Goal: Book appointment/travel/reservation

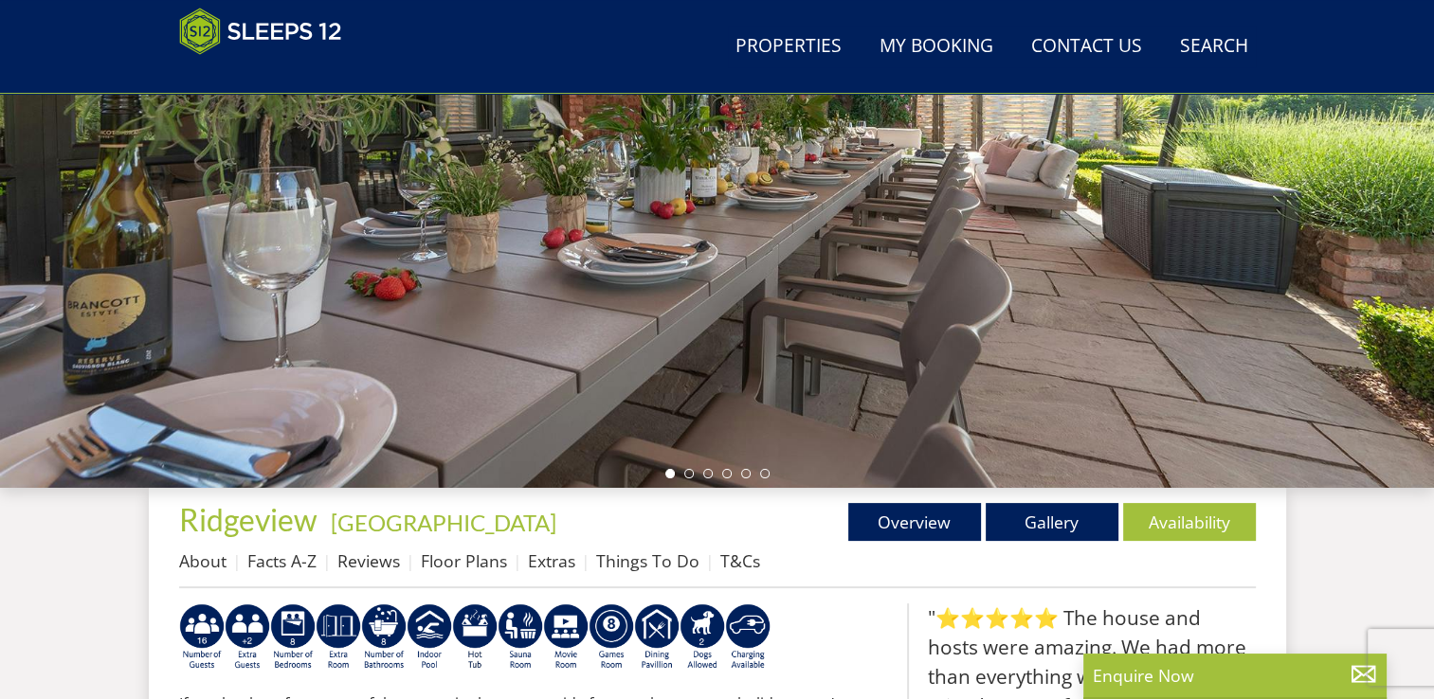
scroll to position [425, 0]
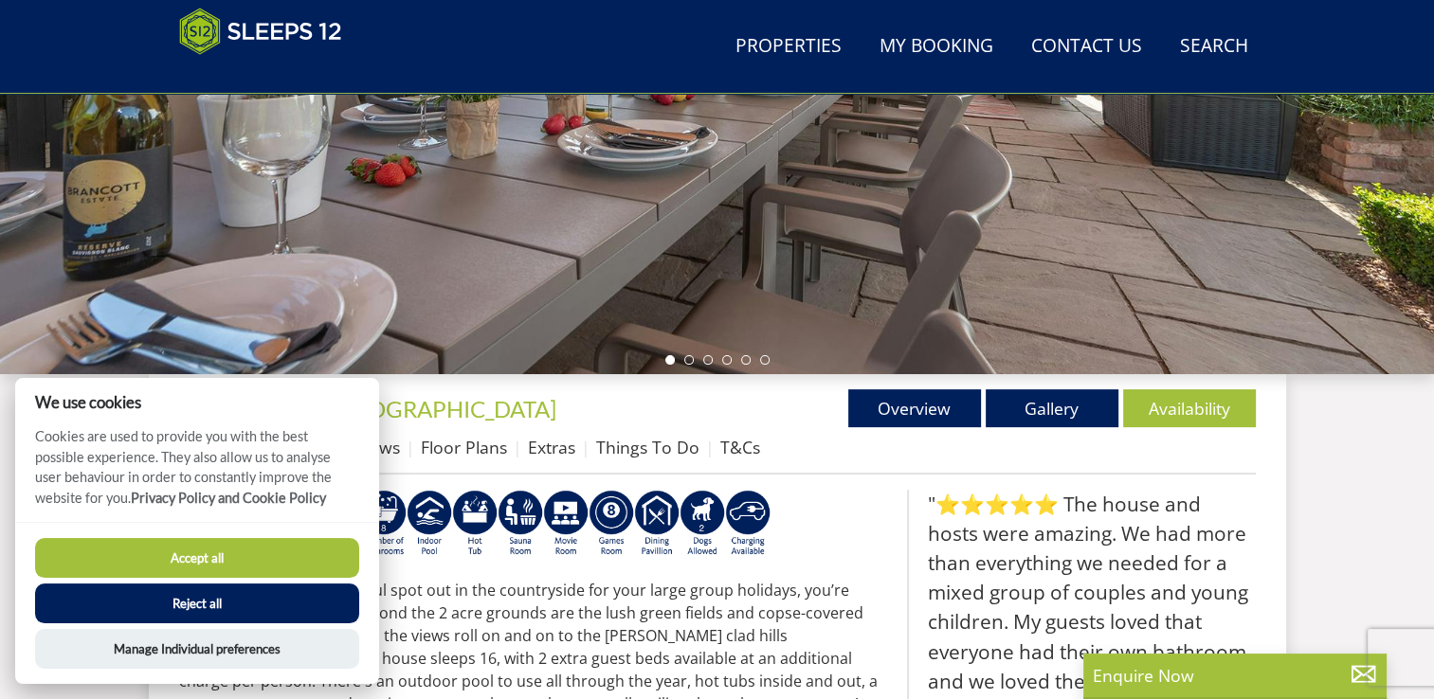
click at [212, 552] on button "Accept all" at bounding box center [197, 558] width 324 height 40
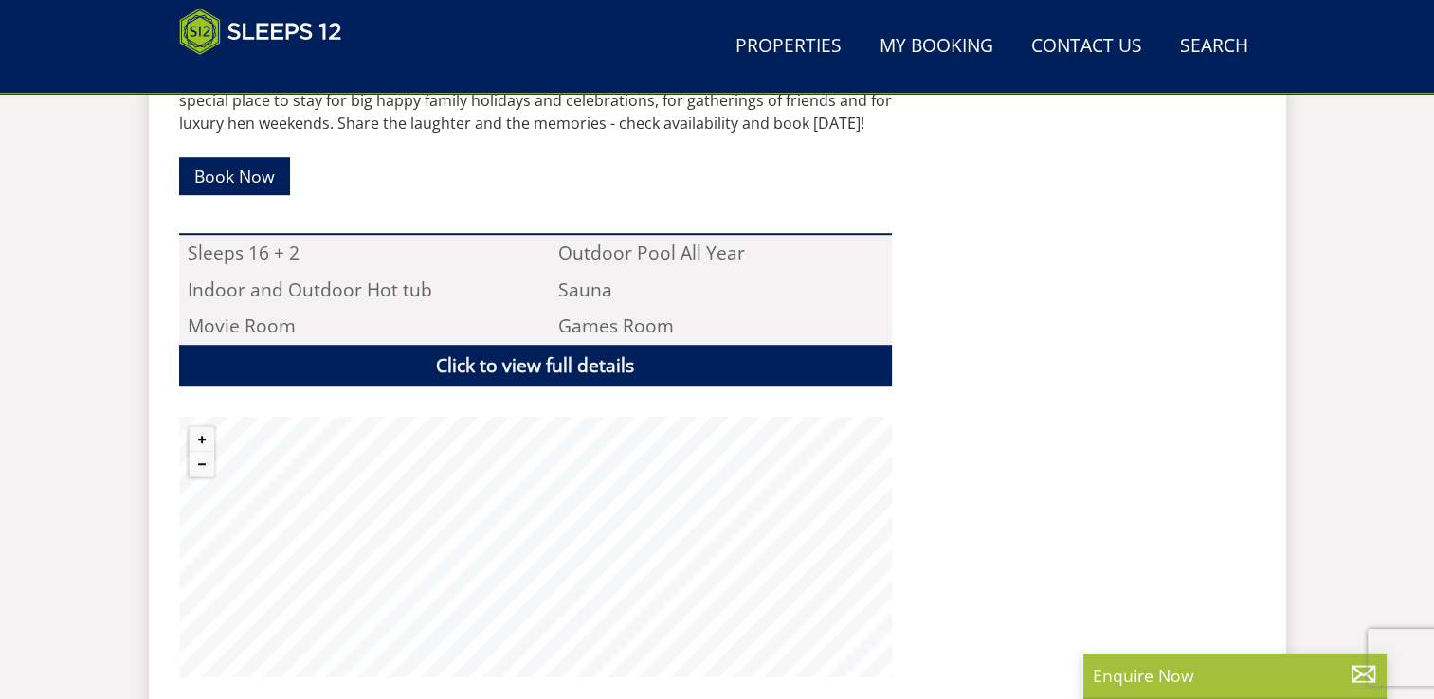
scroll to position [1204, 0]
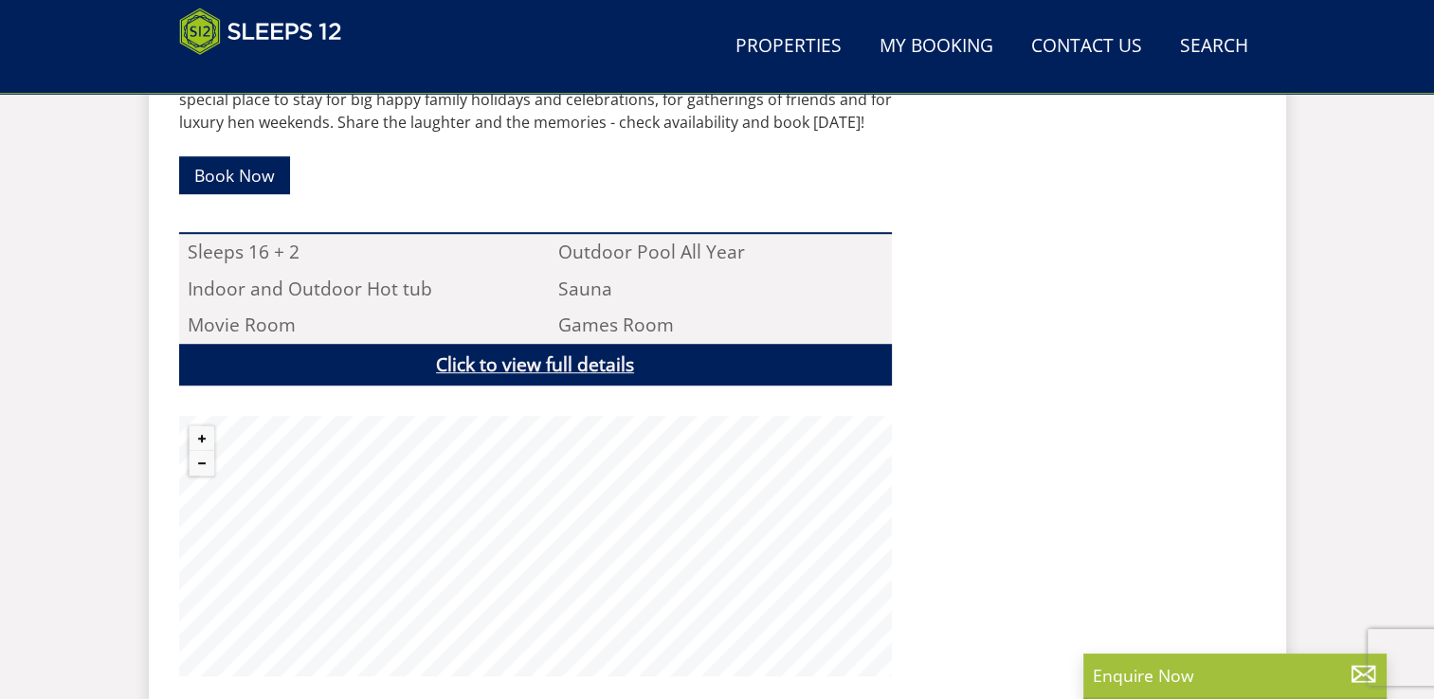
click at [543, 361] on link "Click to view full details" at bounding box center [535, 365] width 713 height 43
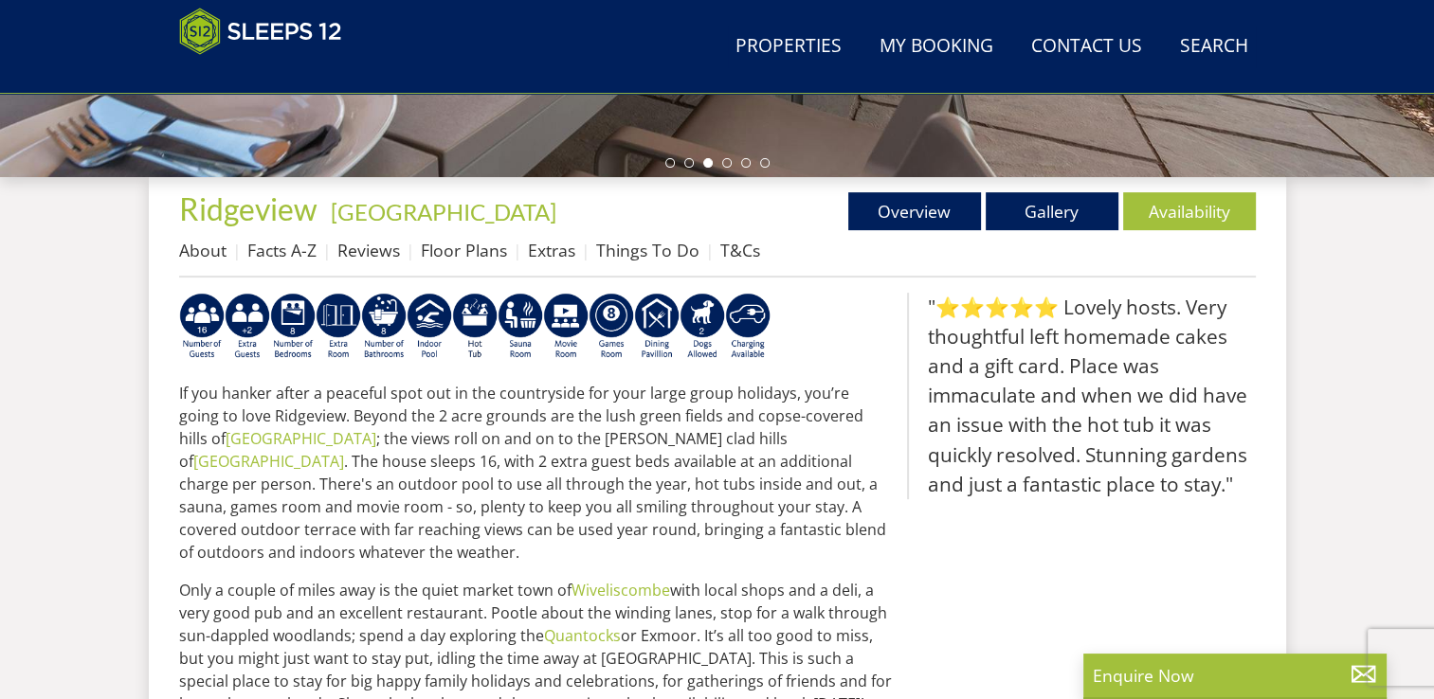
scroll to position [628, 0]
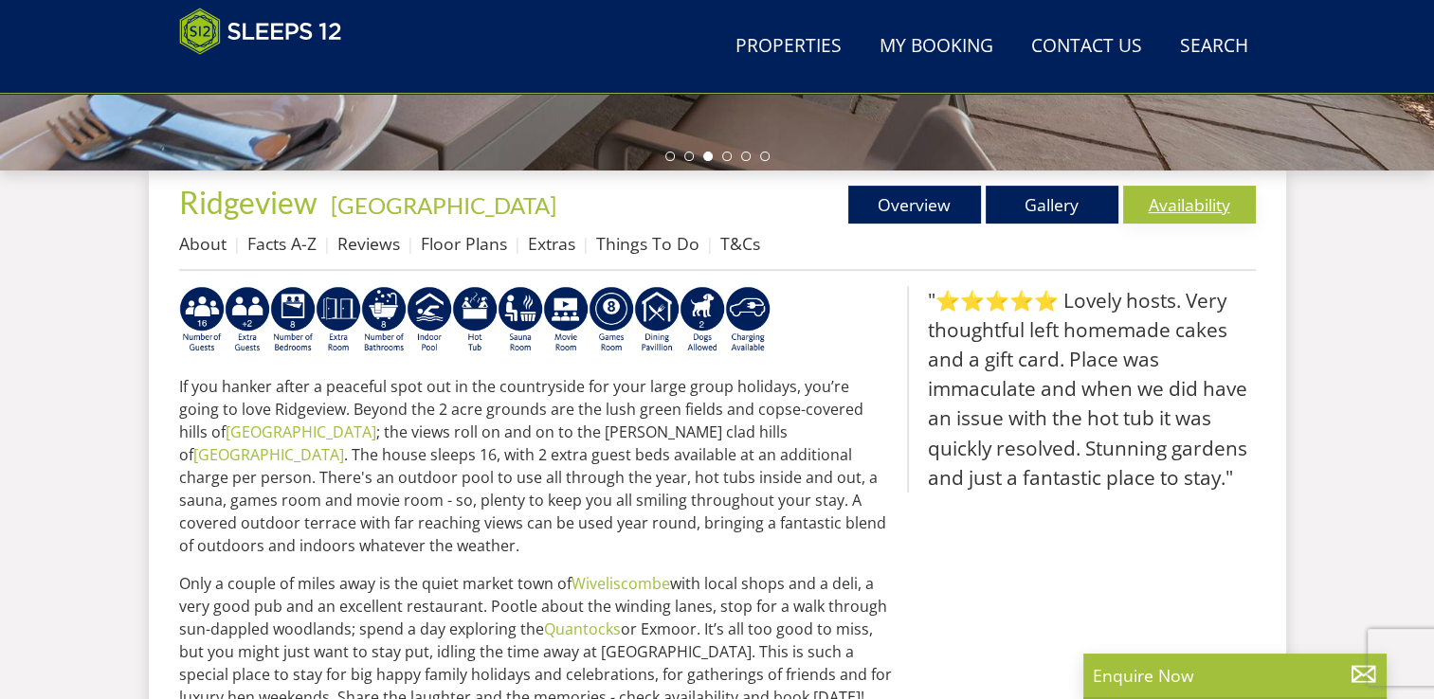
click at [1214, 204] on link "Availability" at bounding box center [1189, 205] width 133 height 38
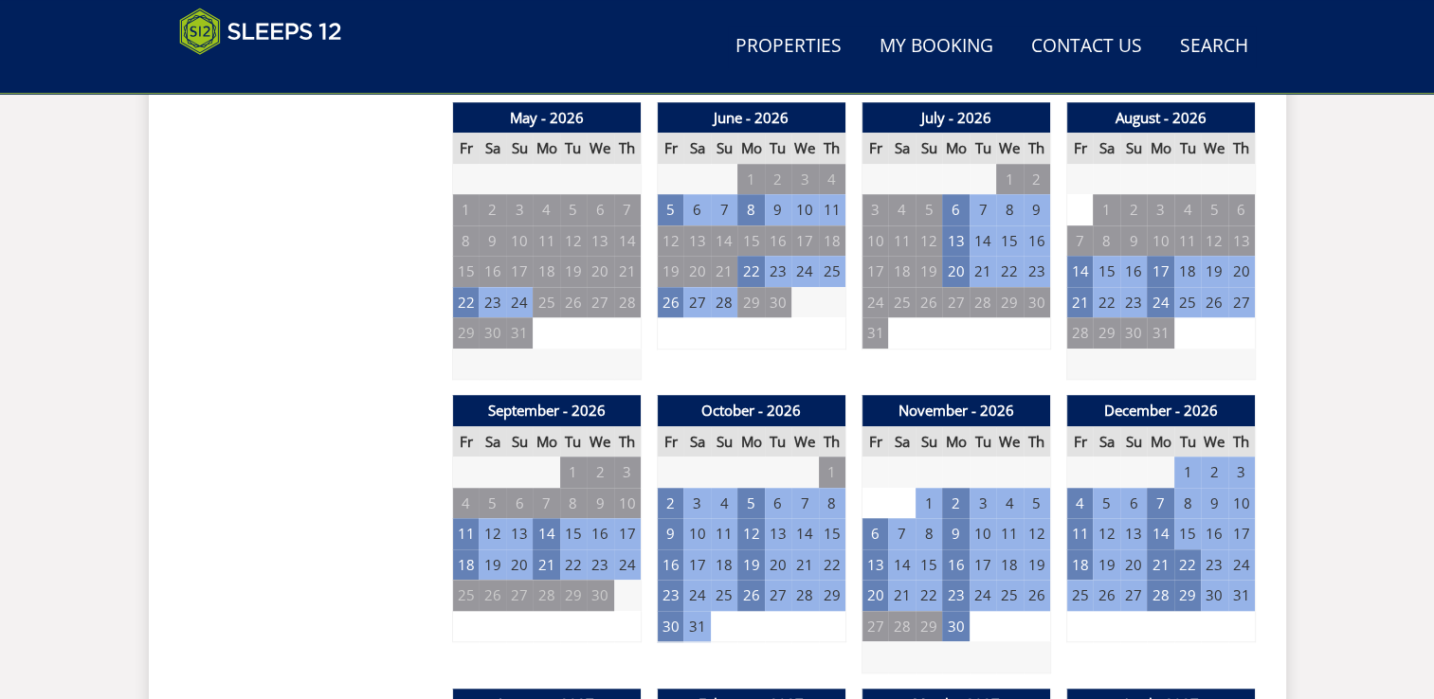
scroll to position [1401, 0]
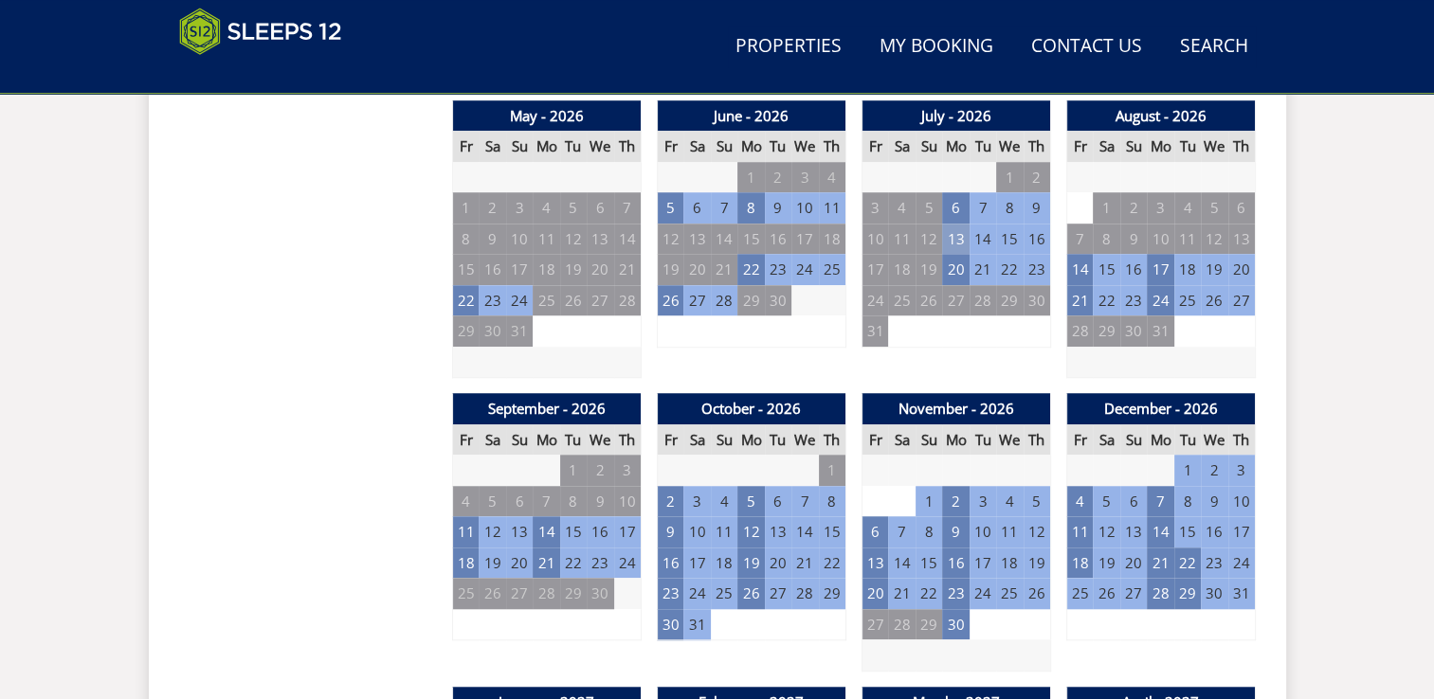
click at [957, 246] on td "13" at bounding box center [955, 239] width 27 height 31
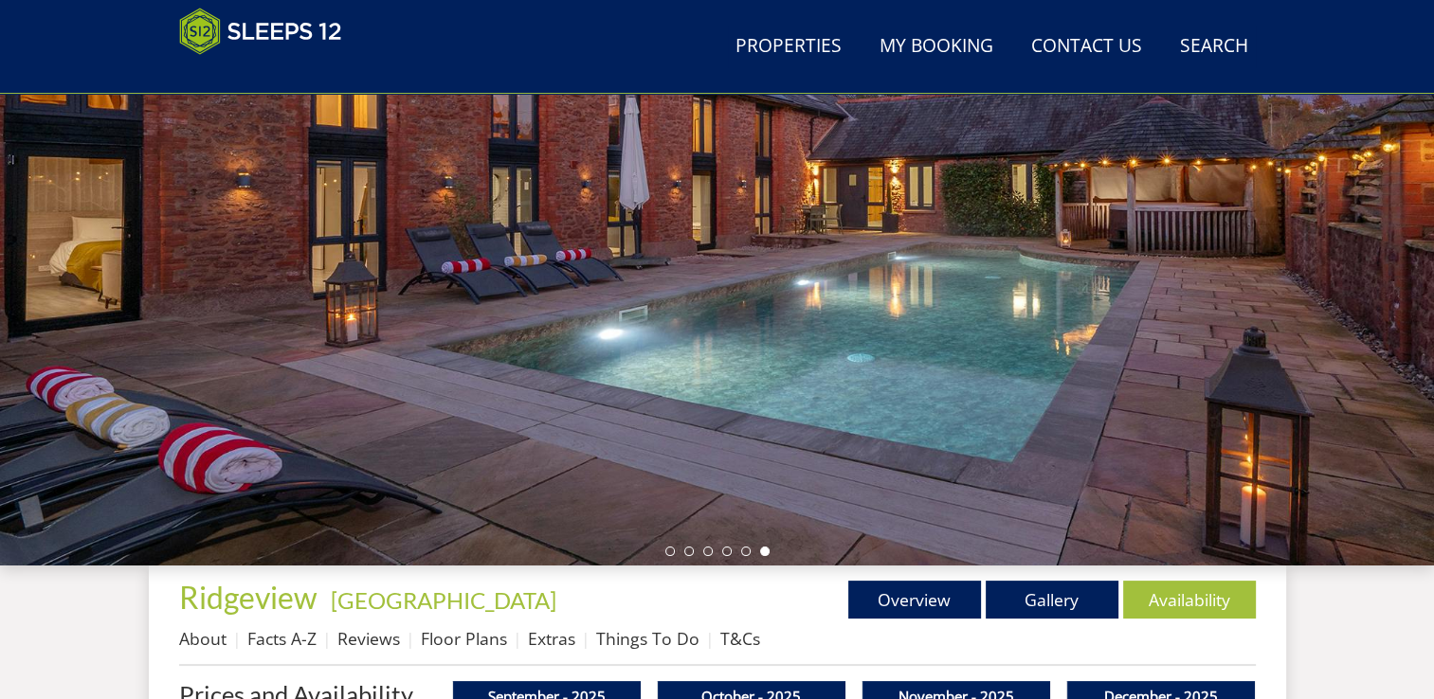
scroll to position [232, 0]
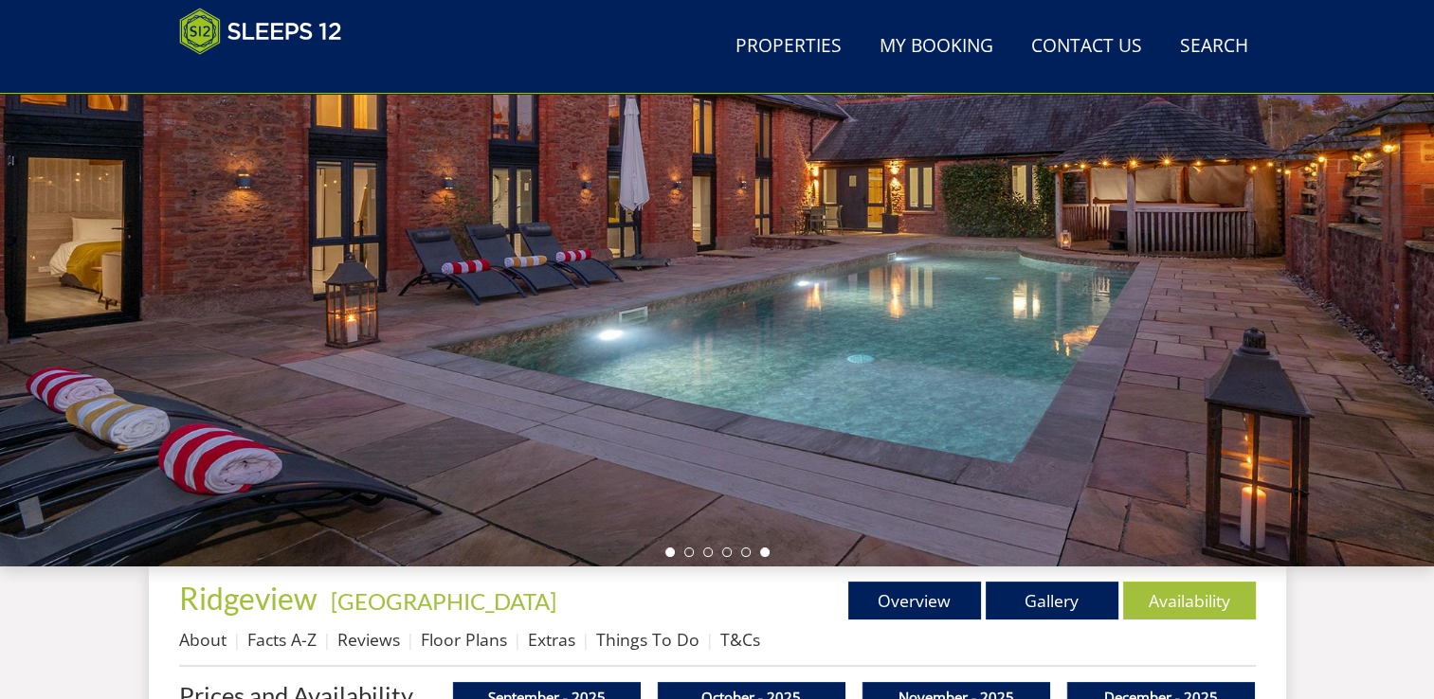
click at [665, 552] on li at bounding box center [669, 552] width 9 height 9
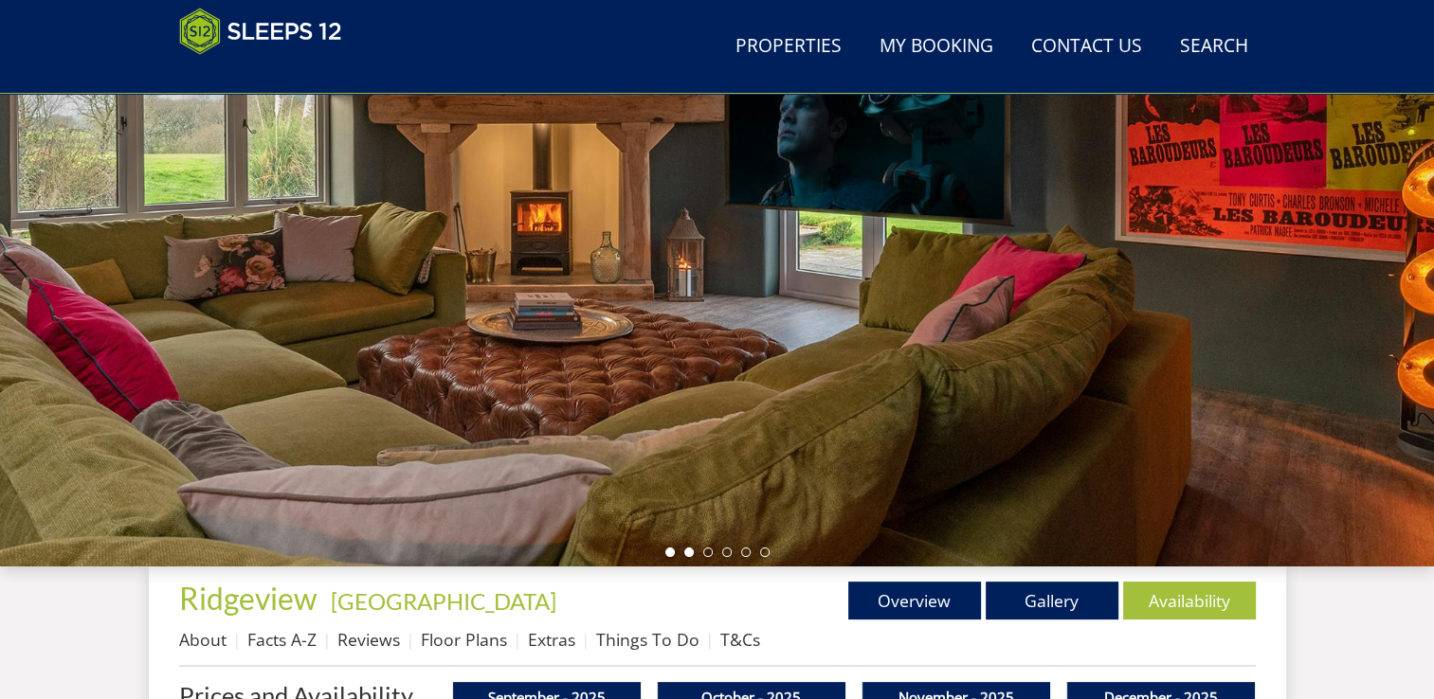
click at [688, 552] on li at bounding box center [688, 552] width 9 height 9
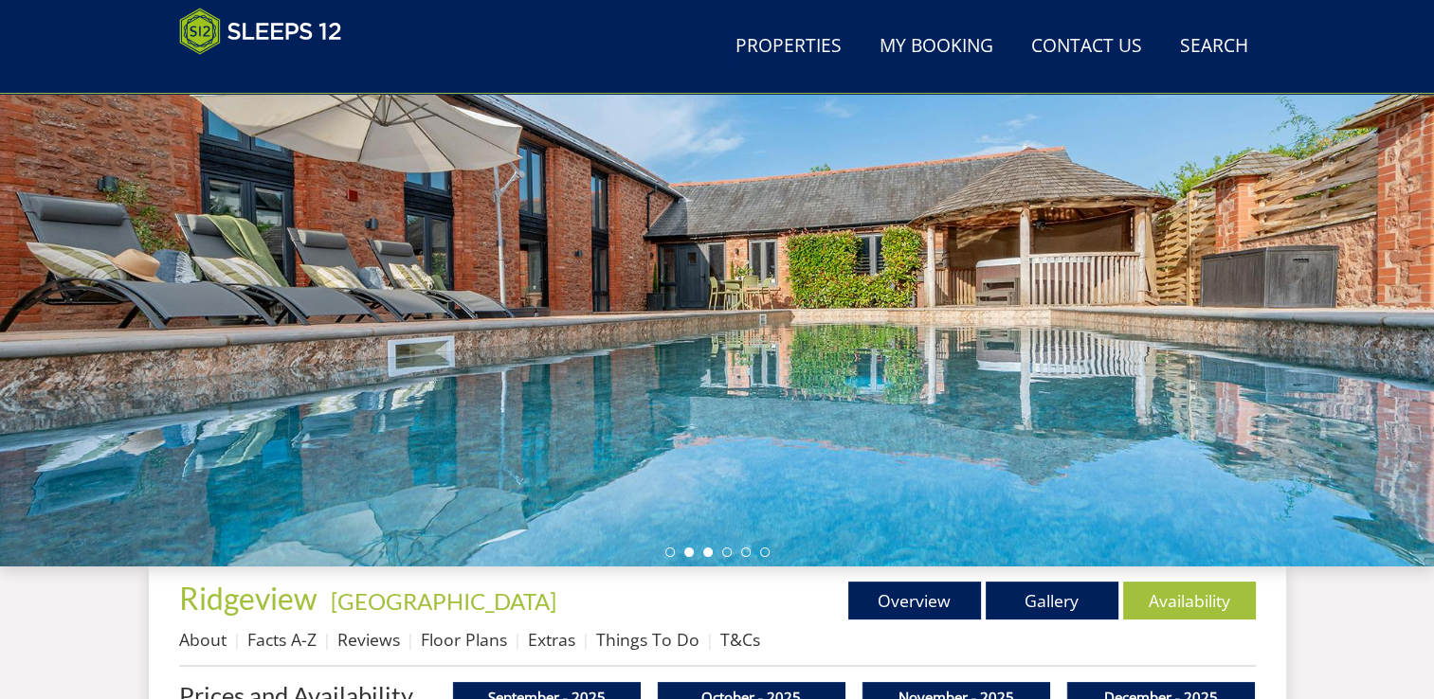
click at [708, 554] on li at bounding box center [707, 552] width 9 height 9
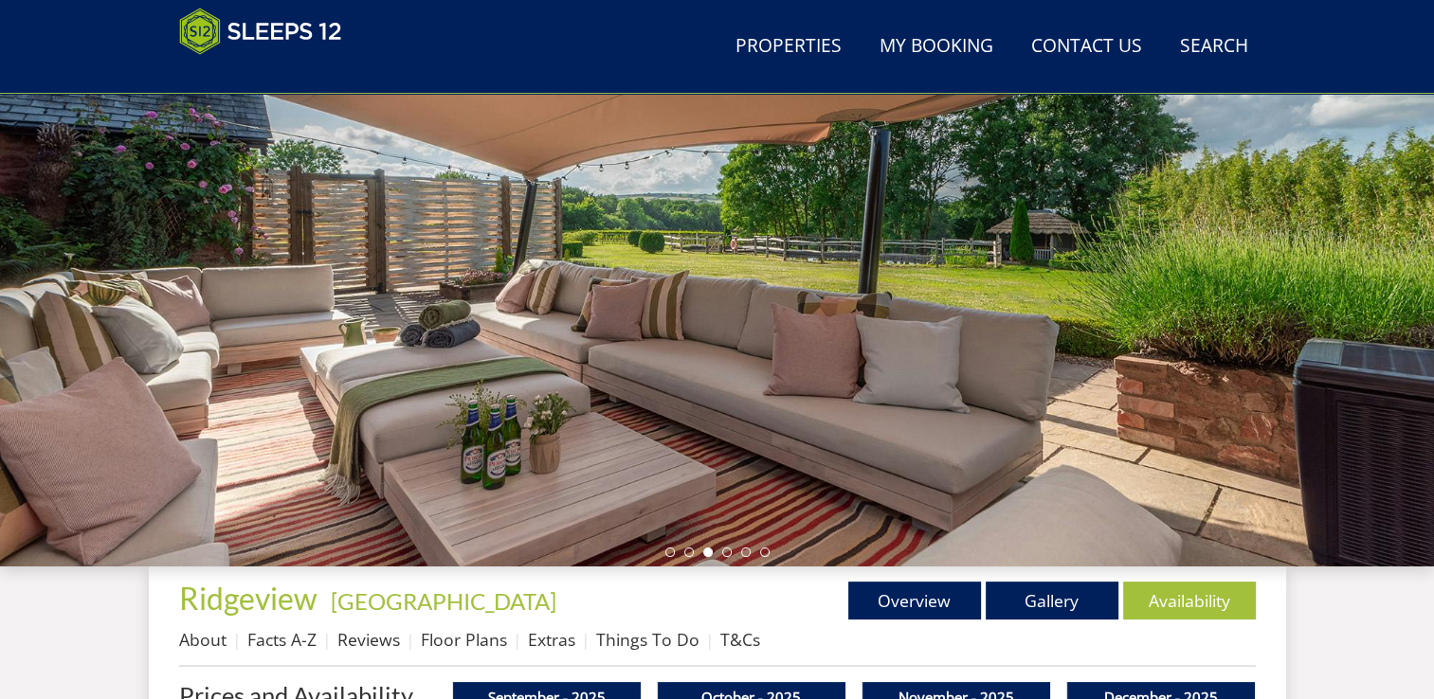
click at [663, 551] on div at bounding box center [717, 234] width 1434 height 663
click at [669, 552] on li at bounding box center [669, 552] width 9 height 9
click at [719, 551] on ul at bounding box center [717, 552] width 104 height 9
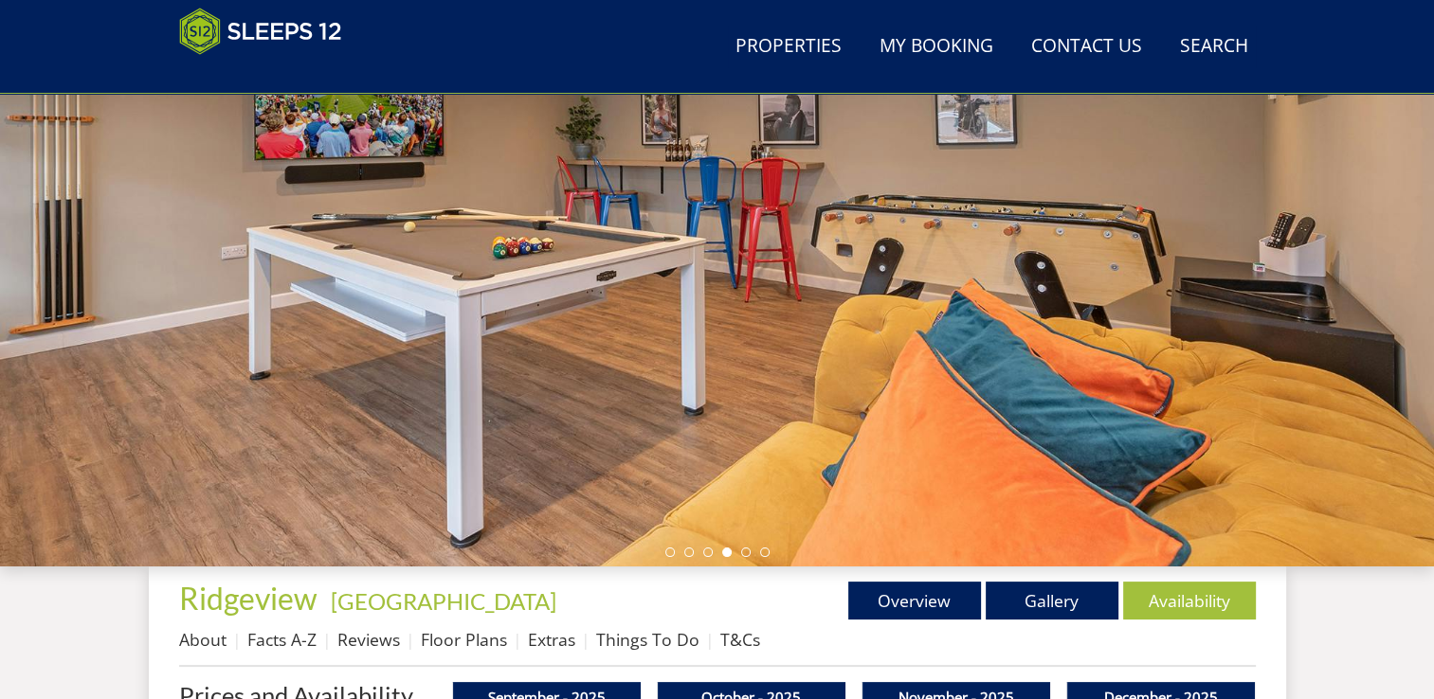
drag, startPoint x: 719, startPoint y: 551, endPoint x: 719, endPoint y: 501, distance: 49.3
click at [719, 501] on div "Guests 1 2 3 4 5 6 7 8 9 10 11 12 13 14 15 16 17 18 19 20 21 22 23 24 25 26 27 …" at bounding box center [717, 234] width 1434 height 663
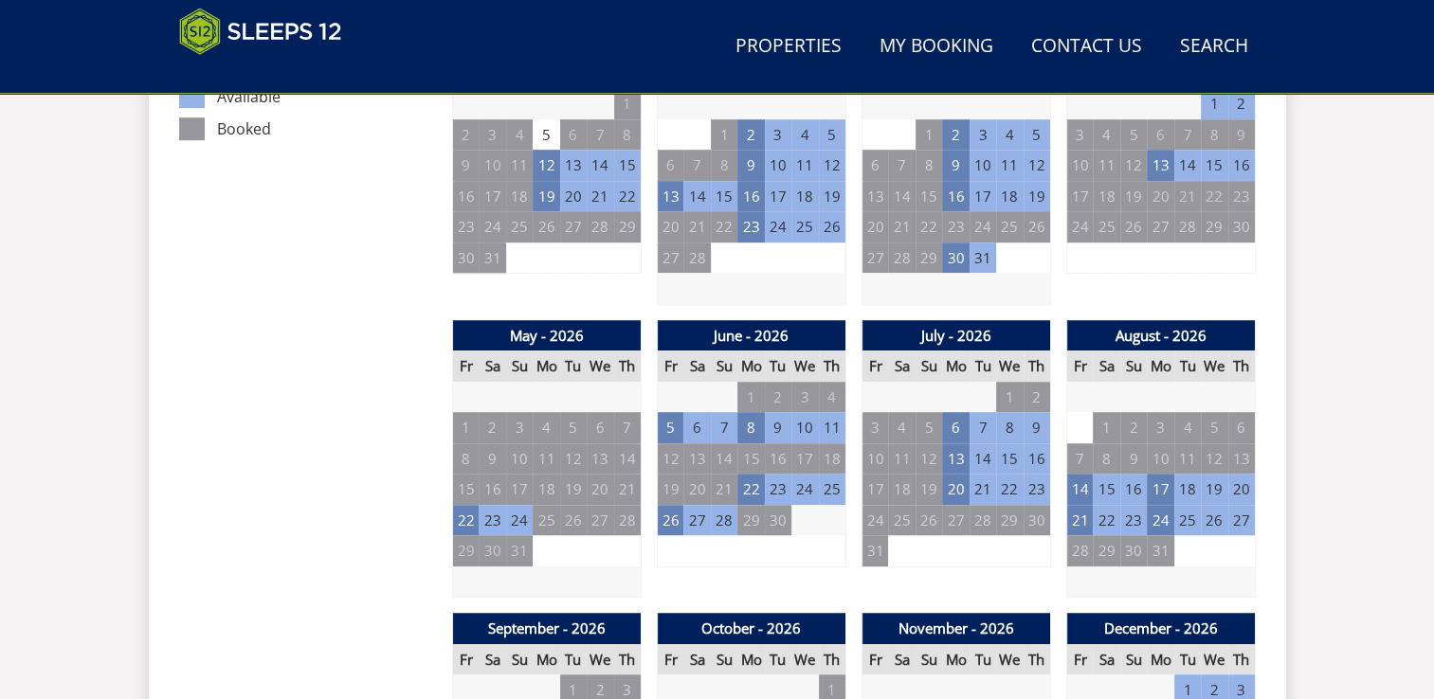
scroll to position [1183, 0]
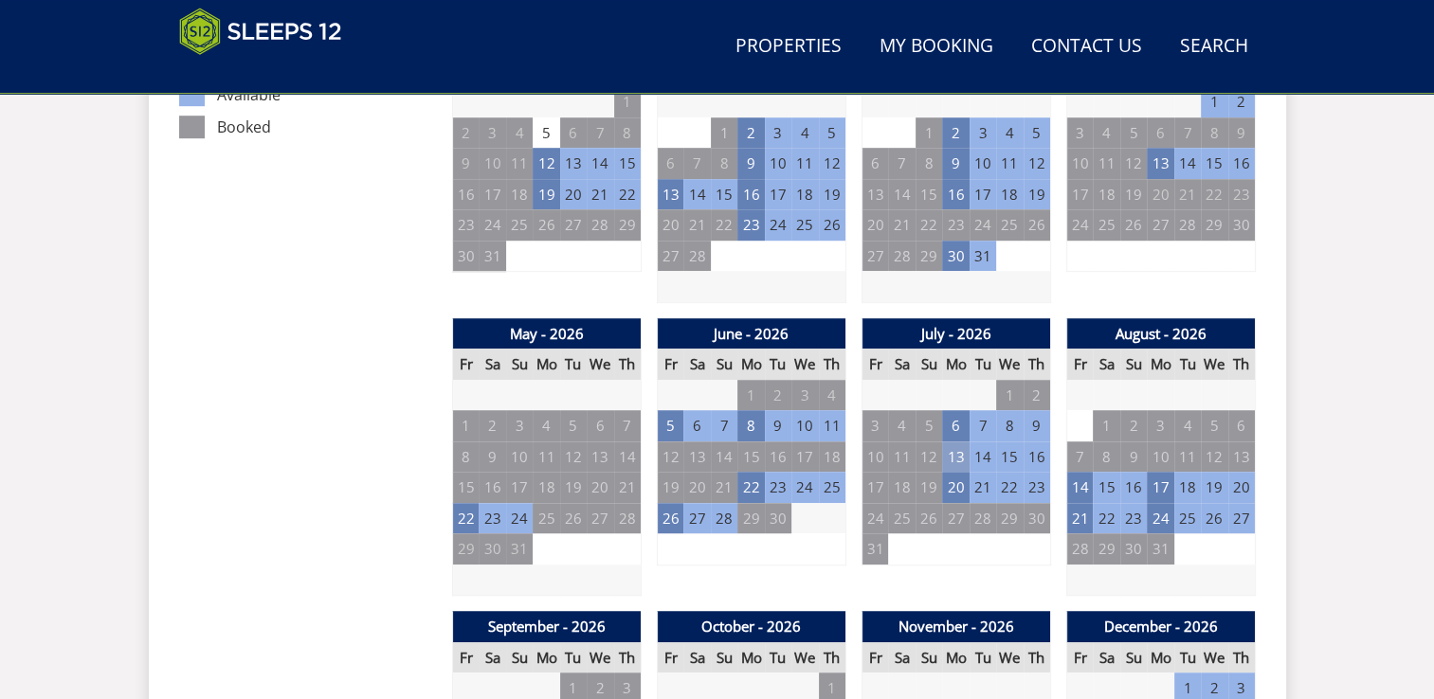
click at [963, 449] on td "13" at bounding box center [955, 457] width 27 height 31
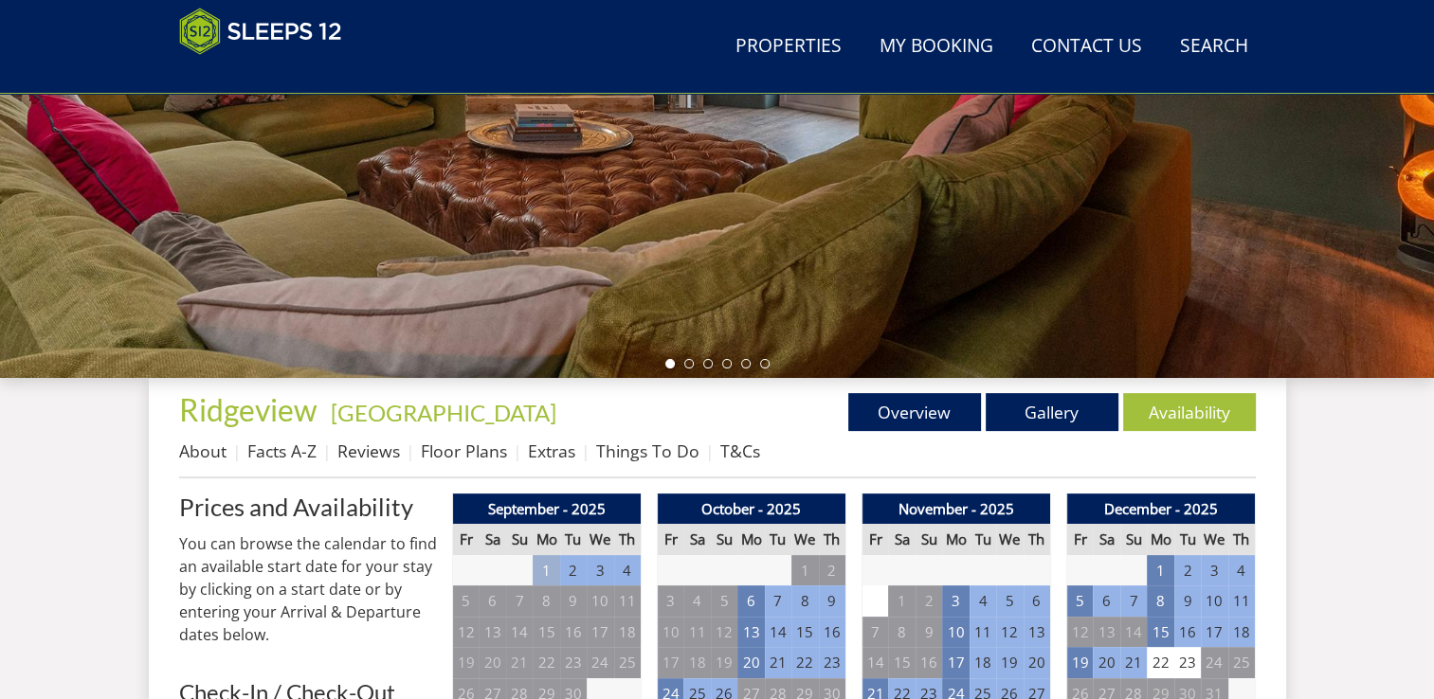
scroll to position [671, 0]
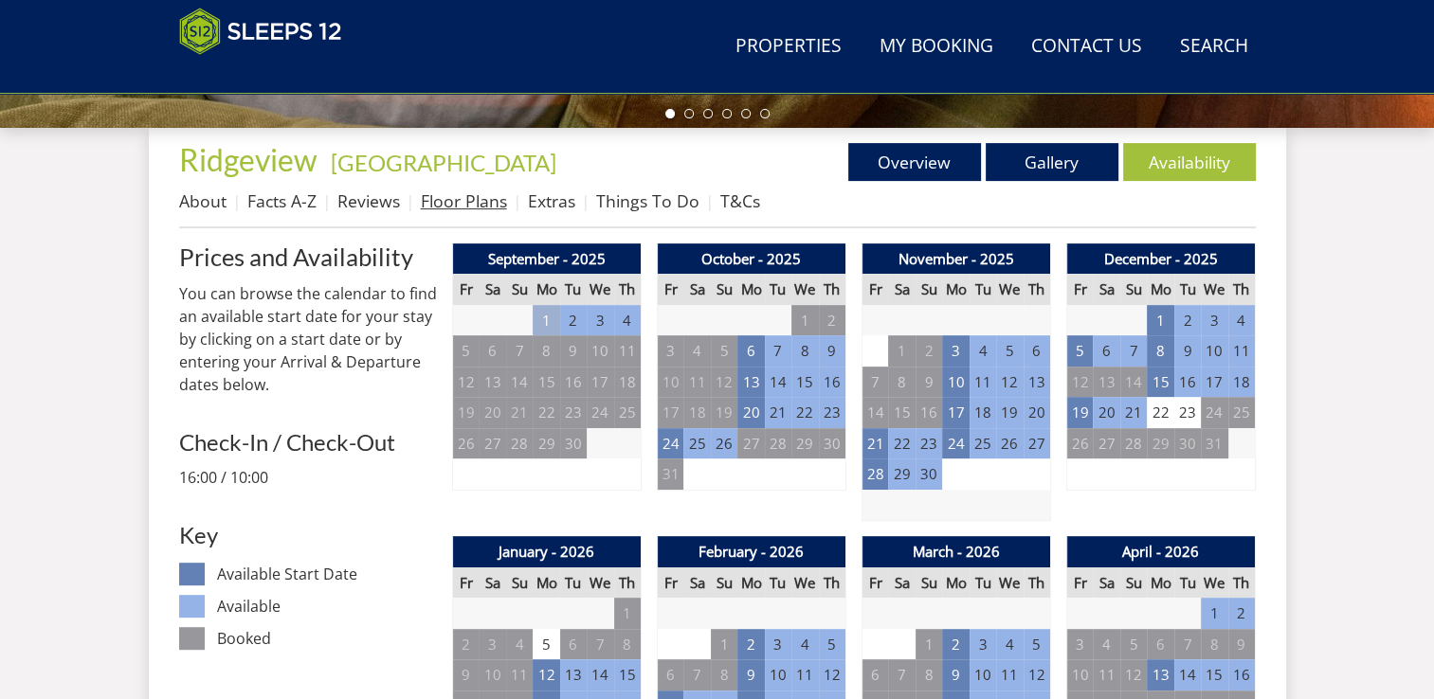
click at [491, 198] on link "Floor Plans" at bounding box center [464, 201] width 86 height 23
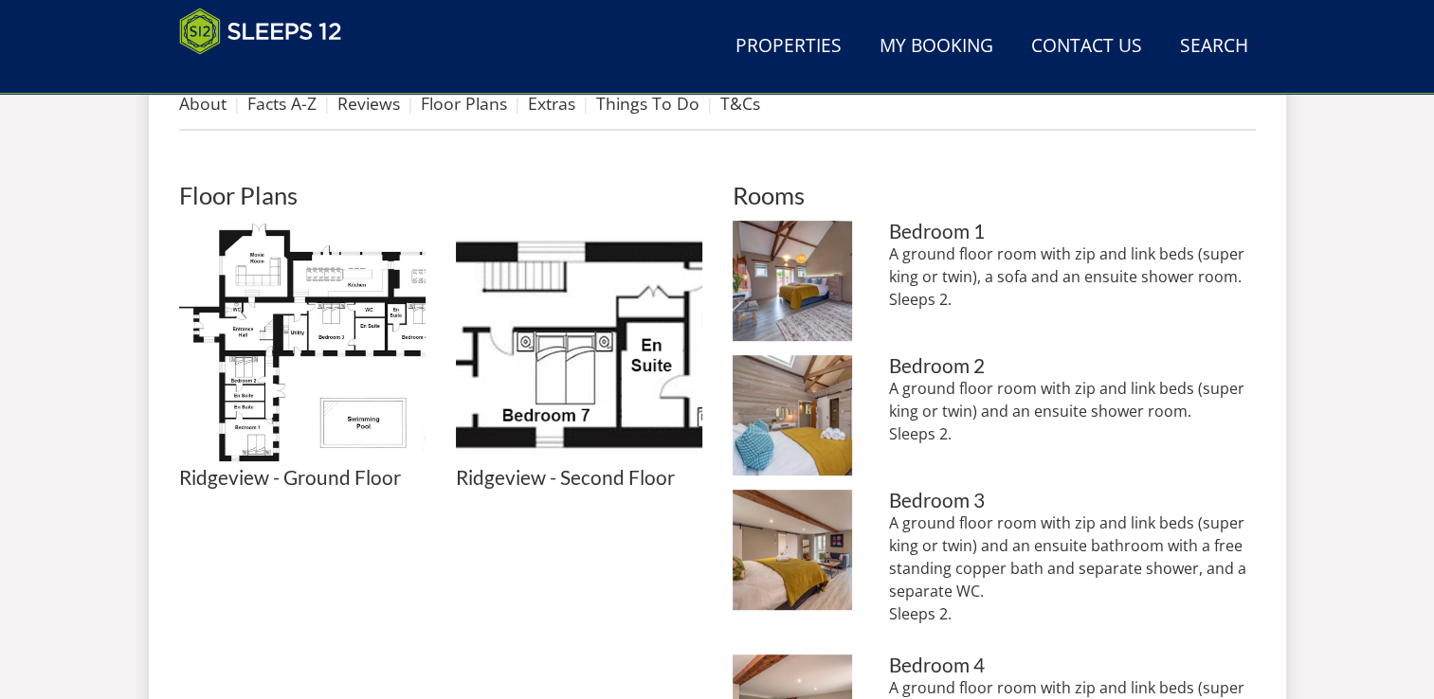
scroll to position [768, 0]
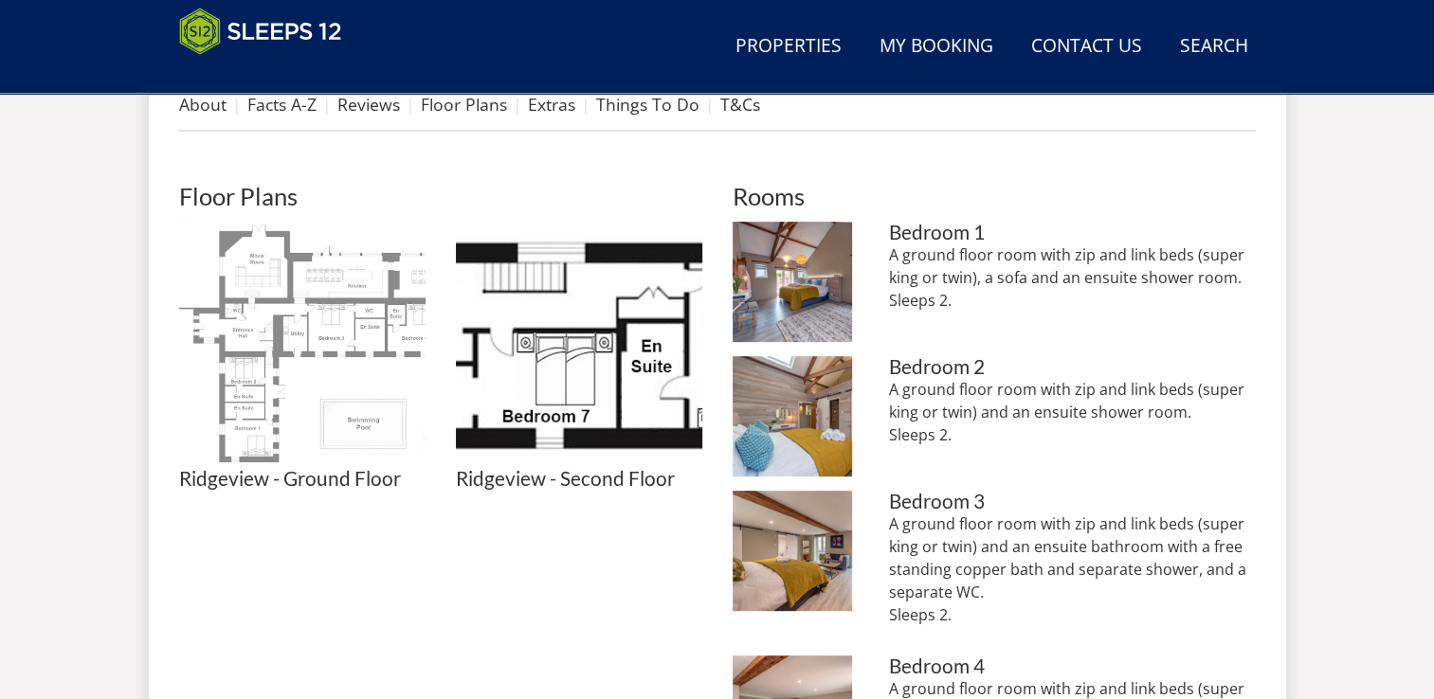
click at [300, 404] on img at bounding box center [302, 345] width 246 height 246
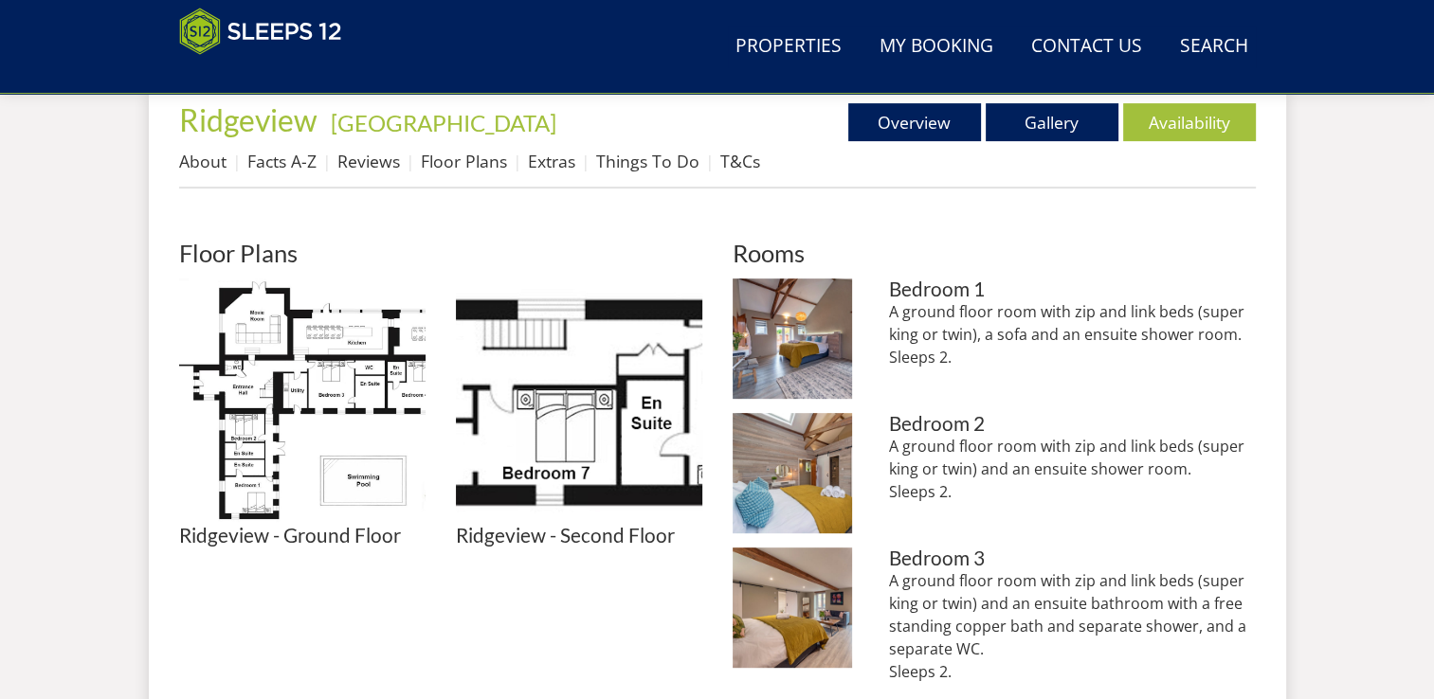
scroll to position [709, 0]
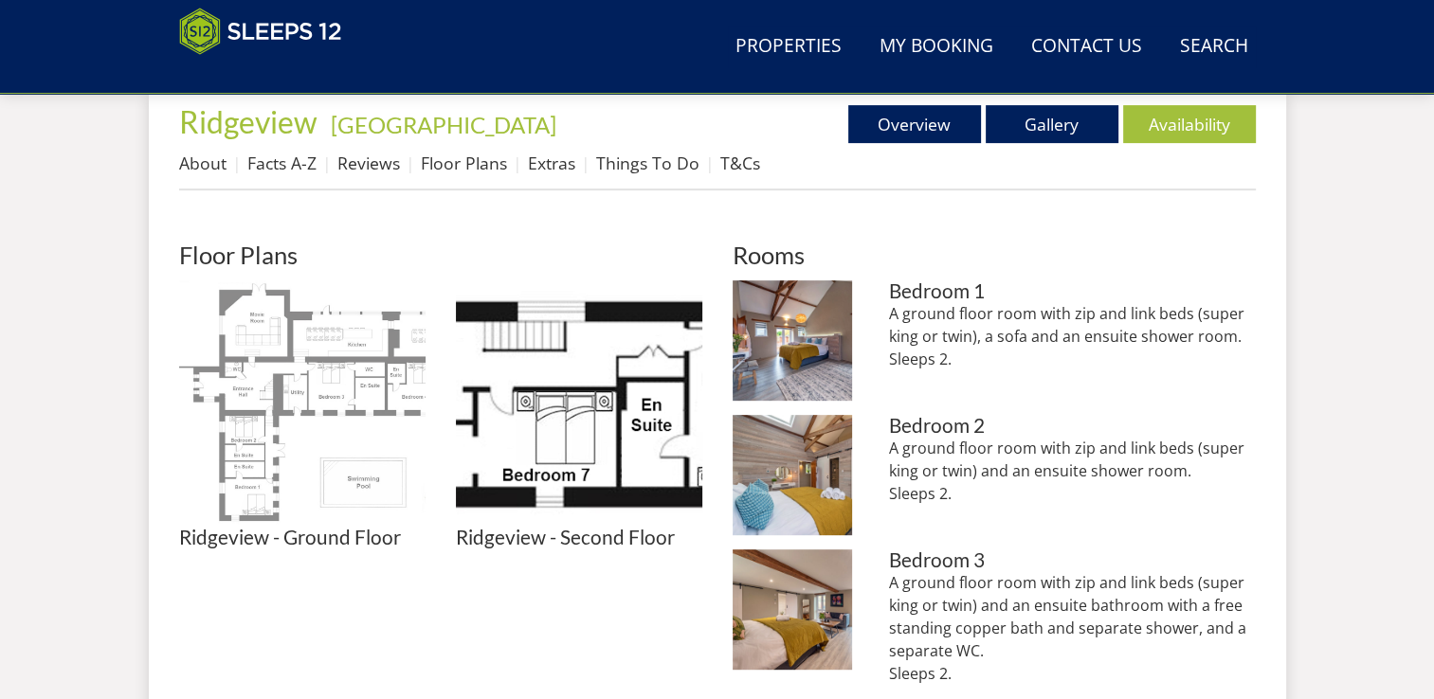
click at [323, 371] on img at bounding box center [302, 404] width 246 height 246
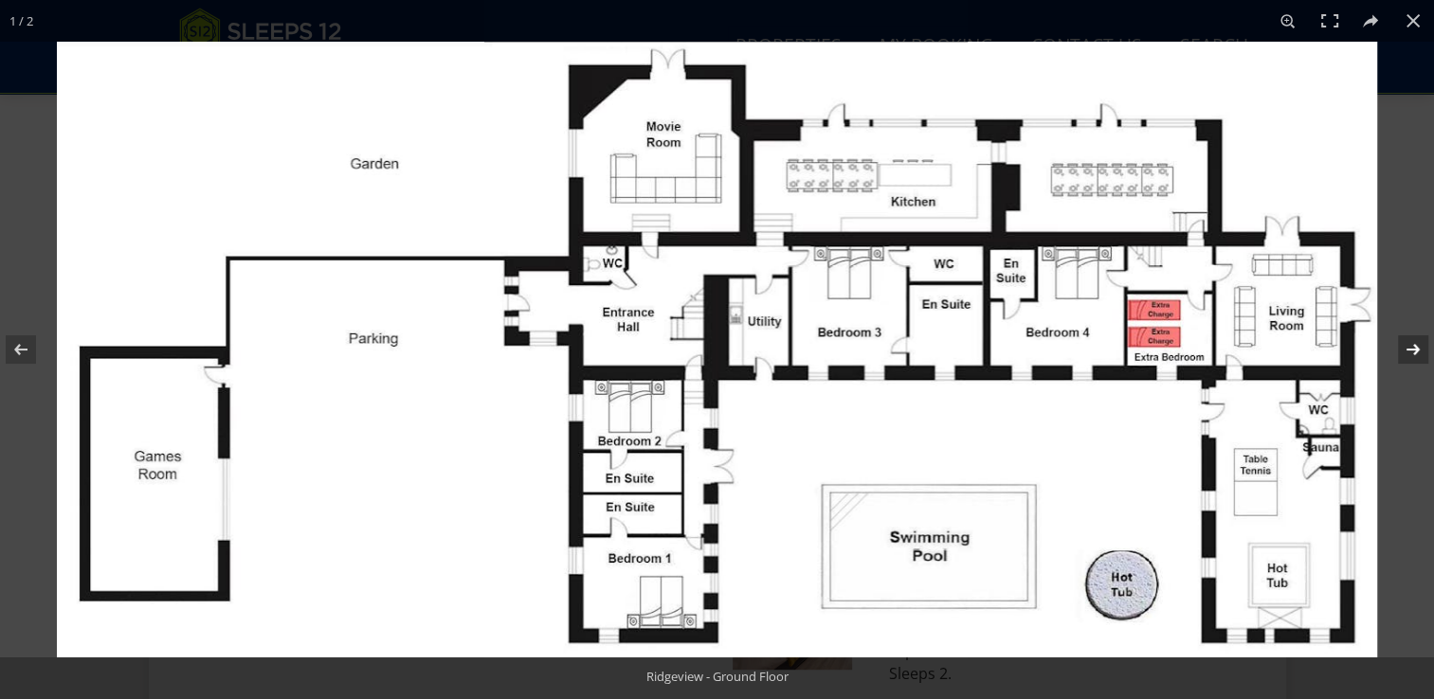
click at [1415, 347] on button at bounding box center [1400, 349] width 66 height 95
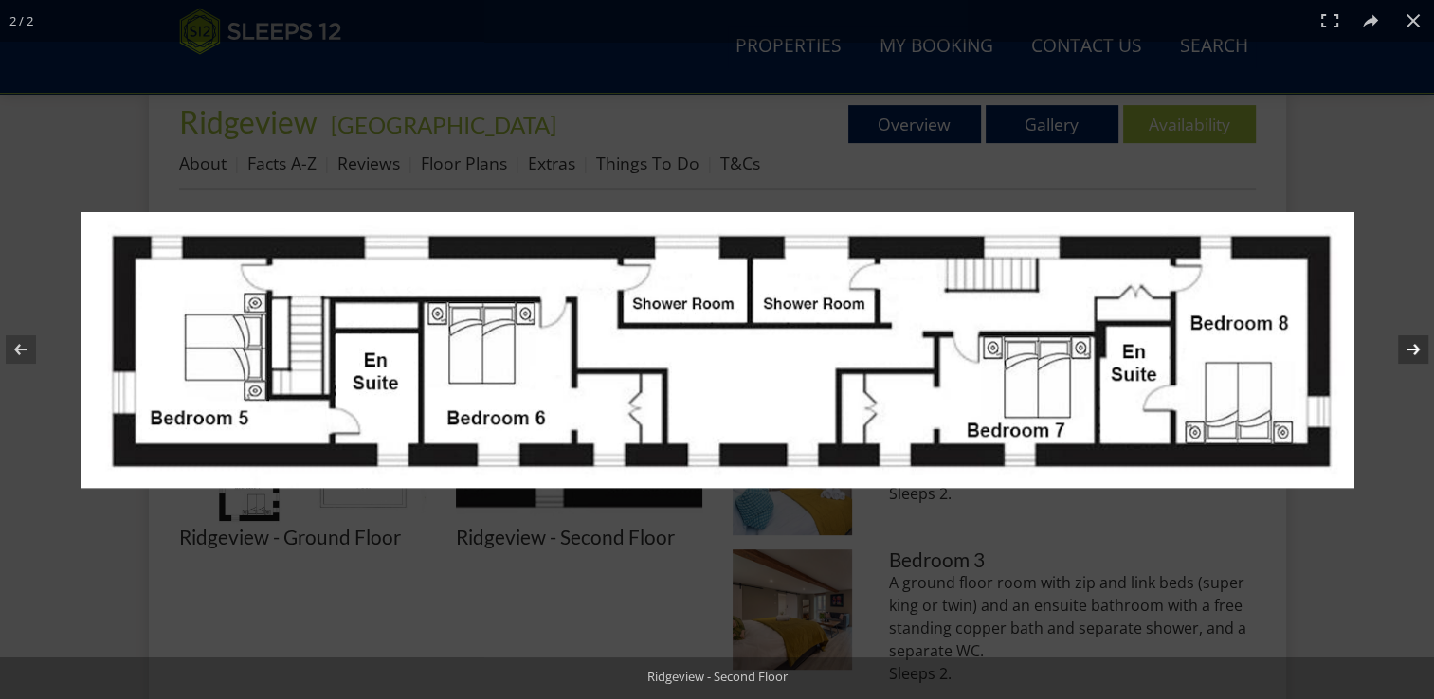
click at [1408, 347] on button at bounding box center [1400, 349] width 66 height 95
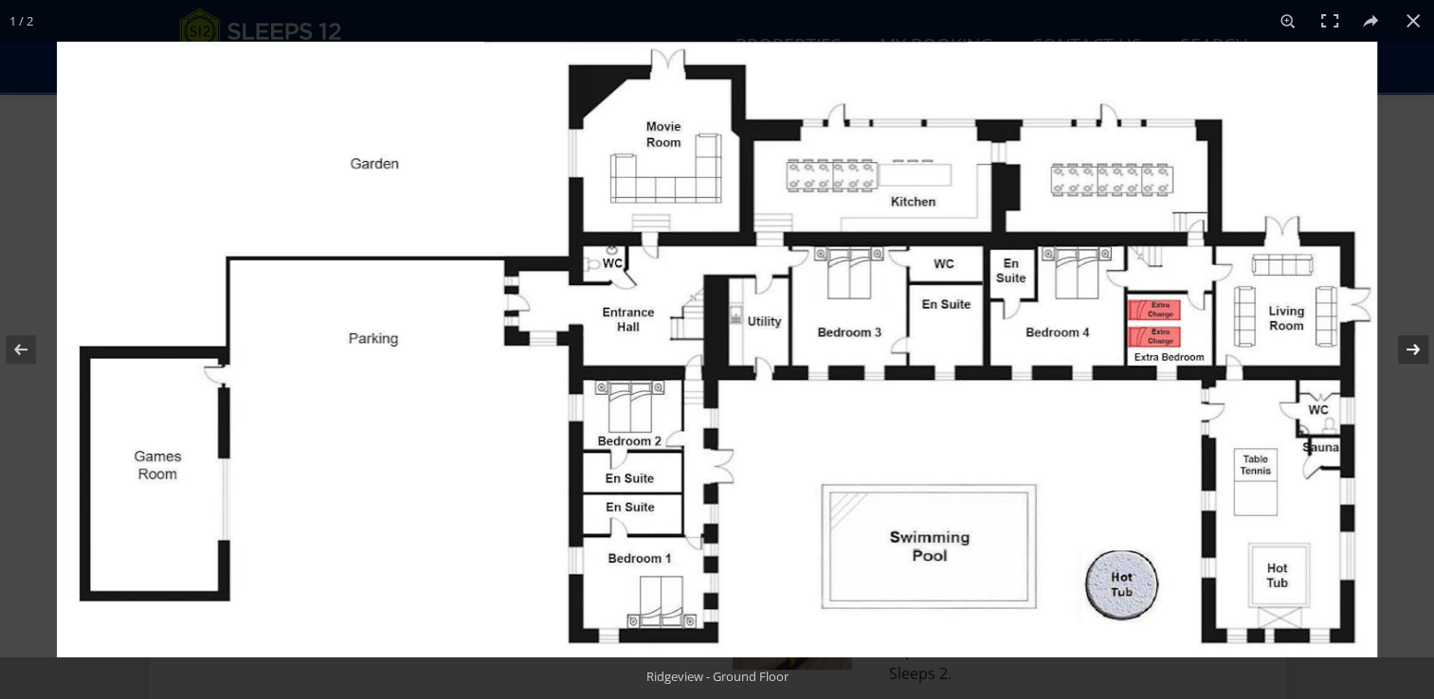
click at [1411, 358] on button at bounding box center [1400, 349] width 66 height 95
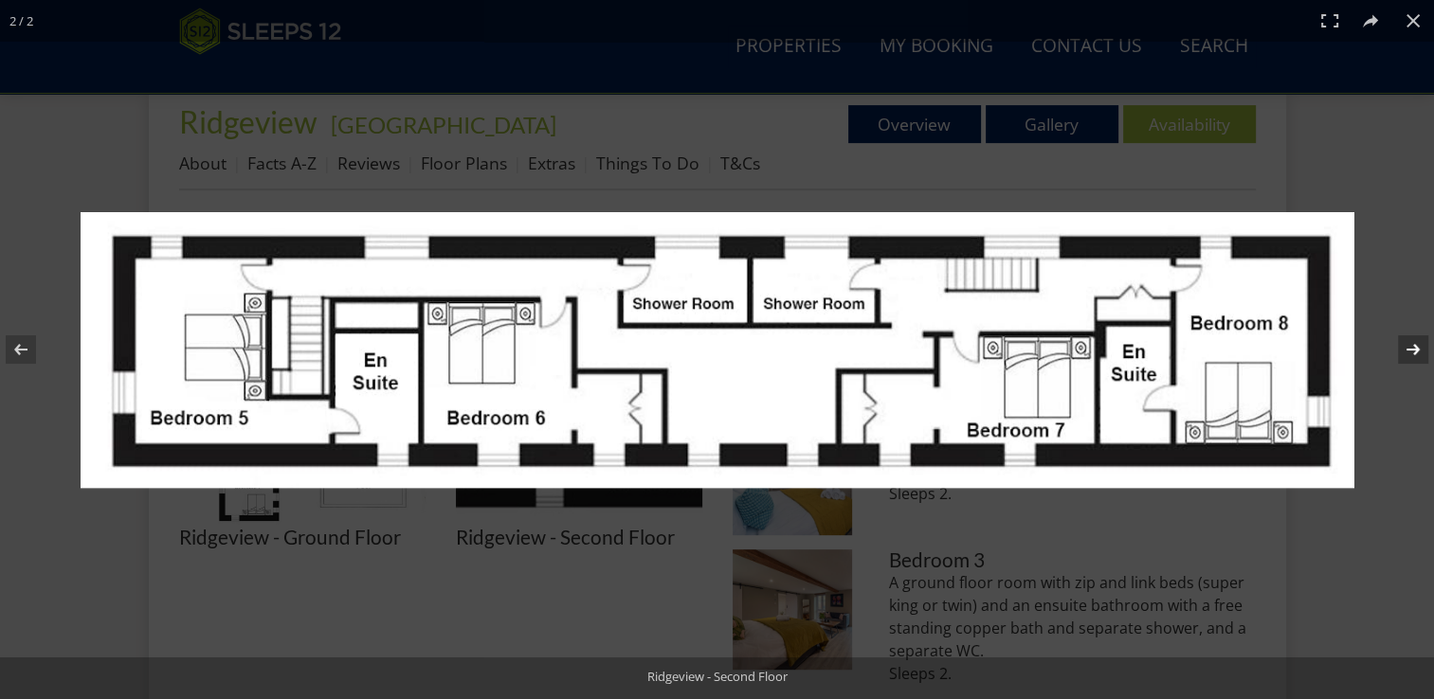
click at [1413, 347] on button at bounding box center [1400, 349] width 66 height 95
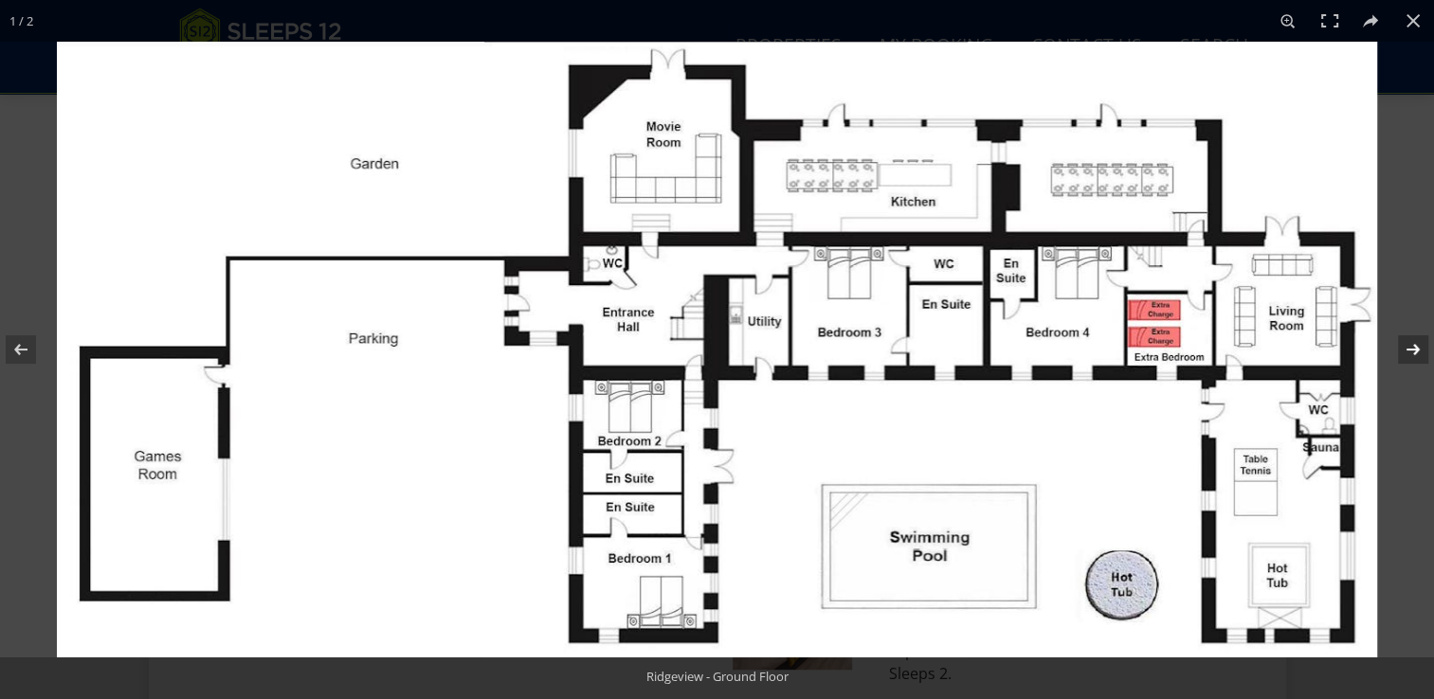
click at [1413, 347] on button at bounding box center [1400, 349] width 66 height 95
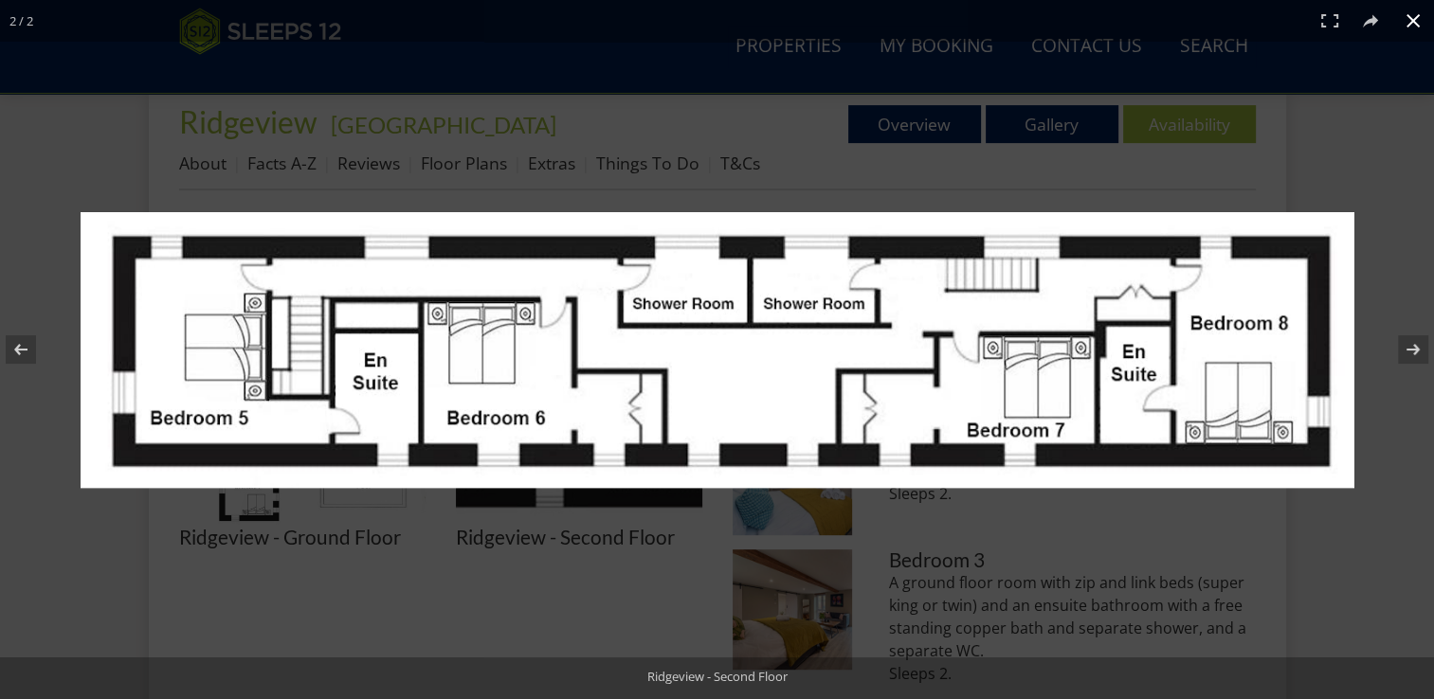
click at [1419, 14] on button at bounding box center [1413, 21] width 42 height 42
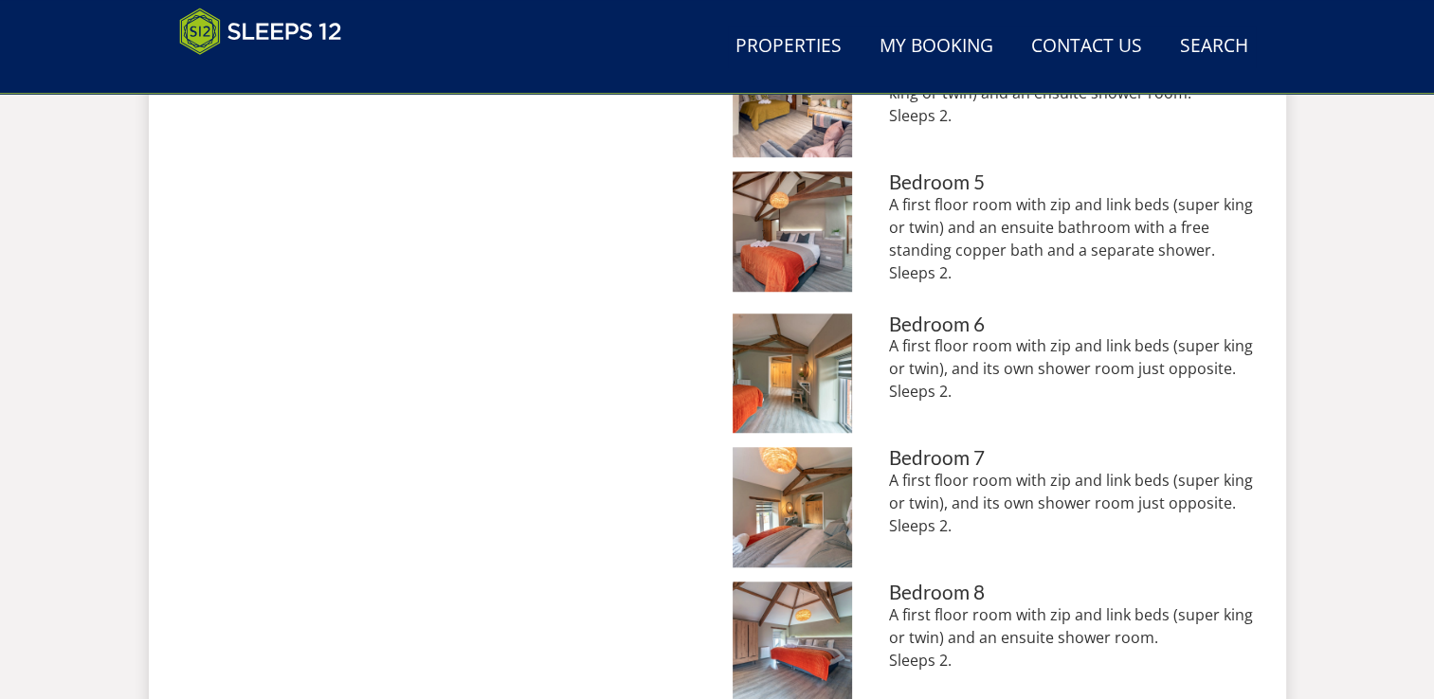
scroll to position [1359, 0]
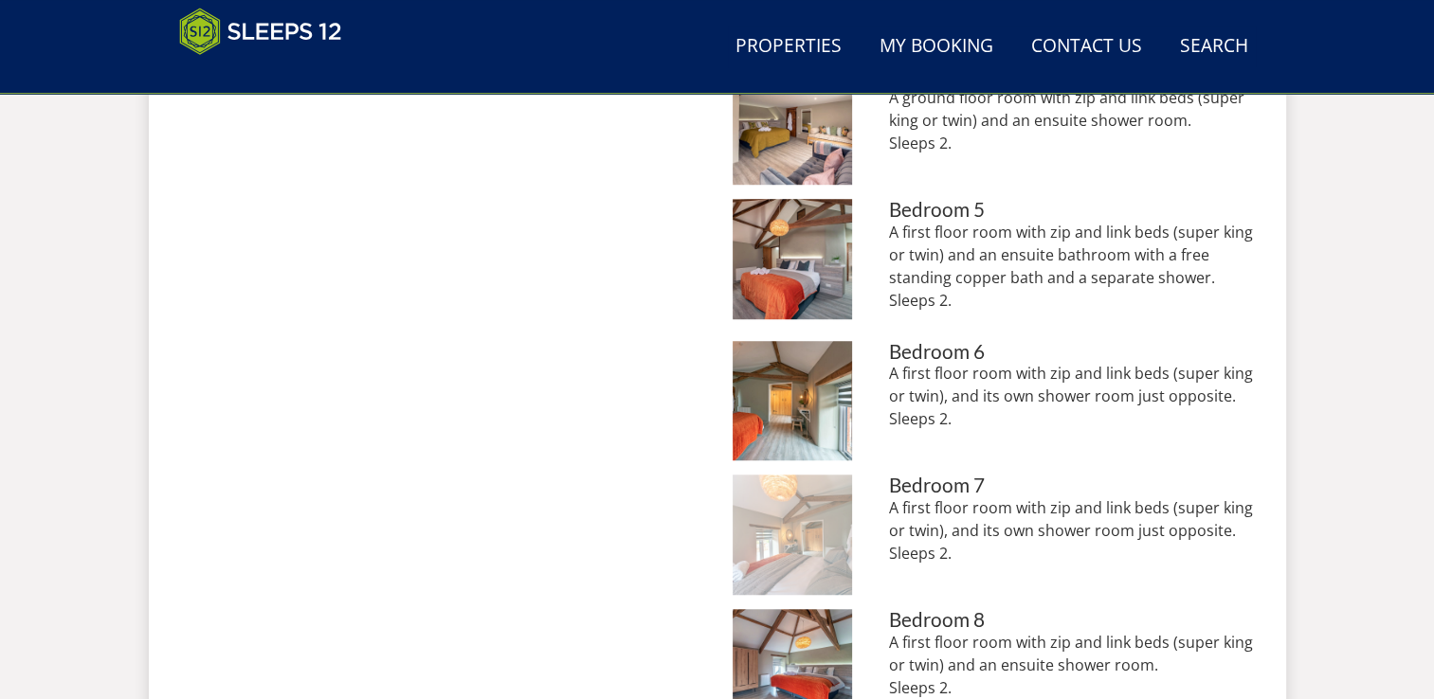
click at [806, 504] on img at bounding box center [793, 535] width 120 height 120
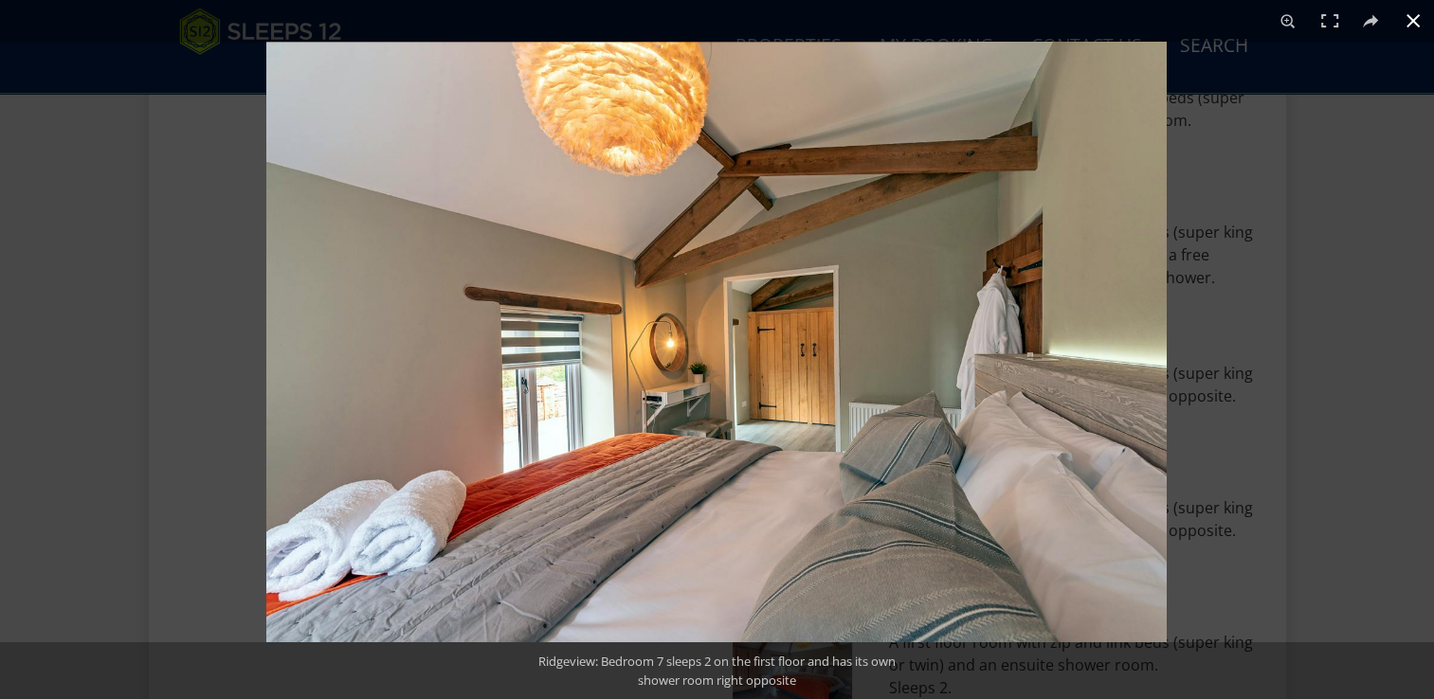
click at [1412, 12] on button at bounding box center [1413, 21] width 42 height 42
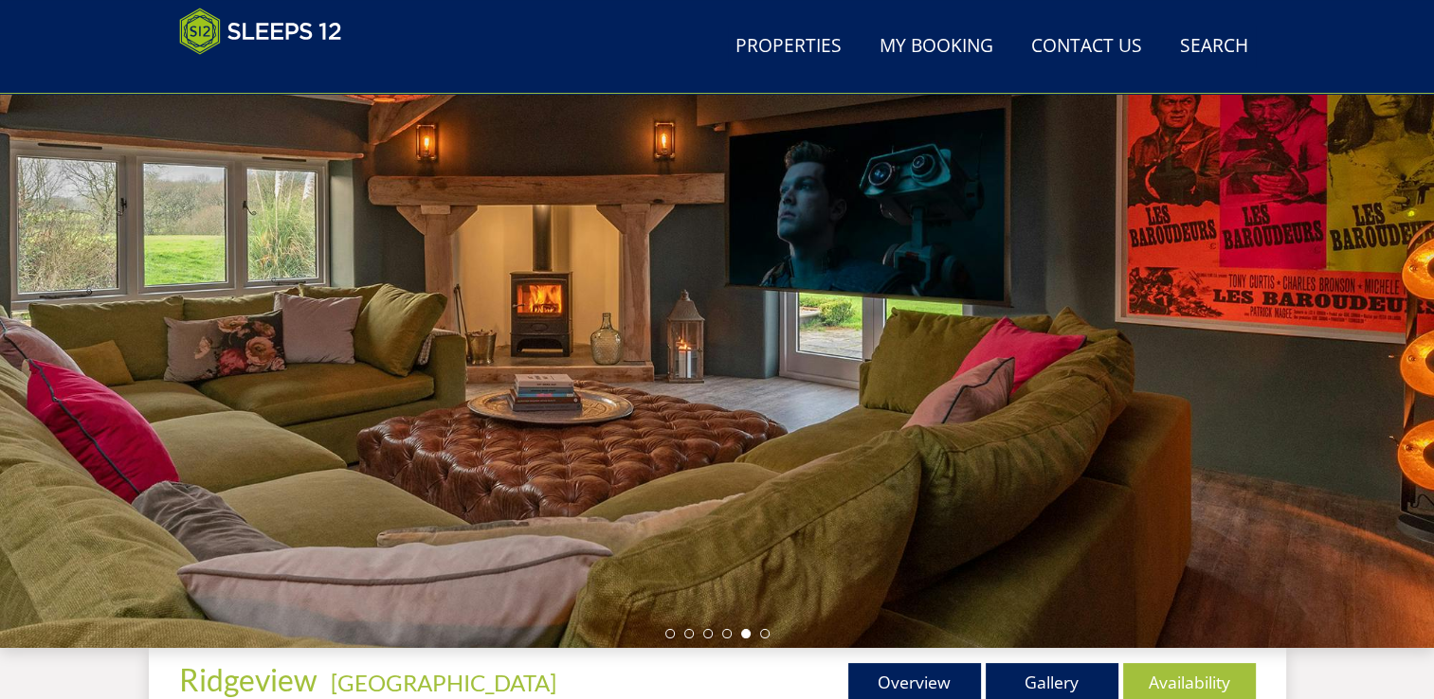
scroll to position [150, 0]
